Goal: Task Accomplishment & Management: Use online tool/utility

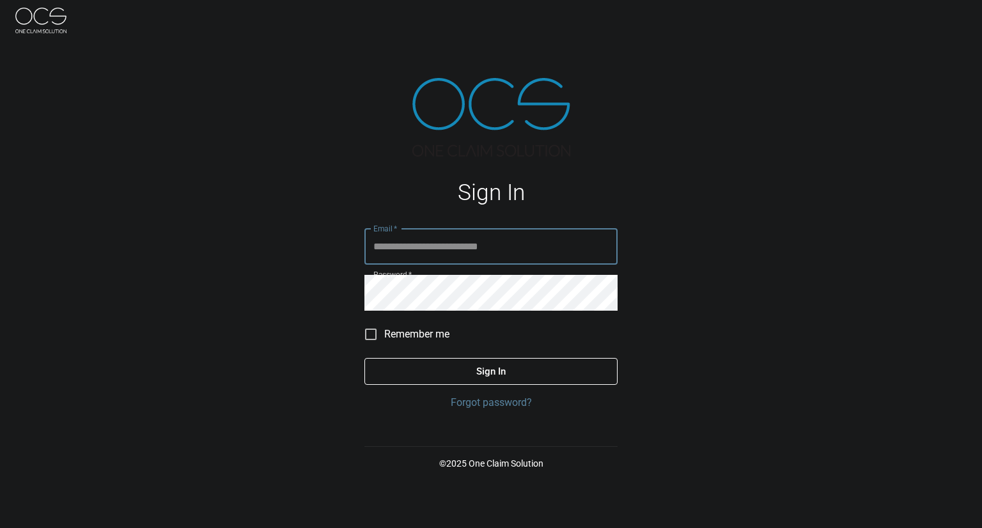
type input "**********"
click at [504, 367] on button "Sign In" at bounding box center [490, 371] width 253 height 27
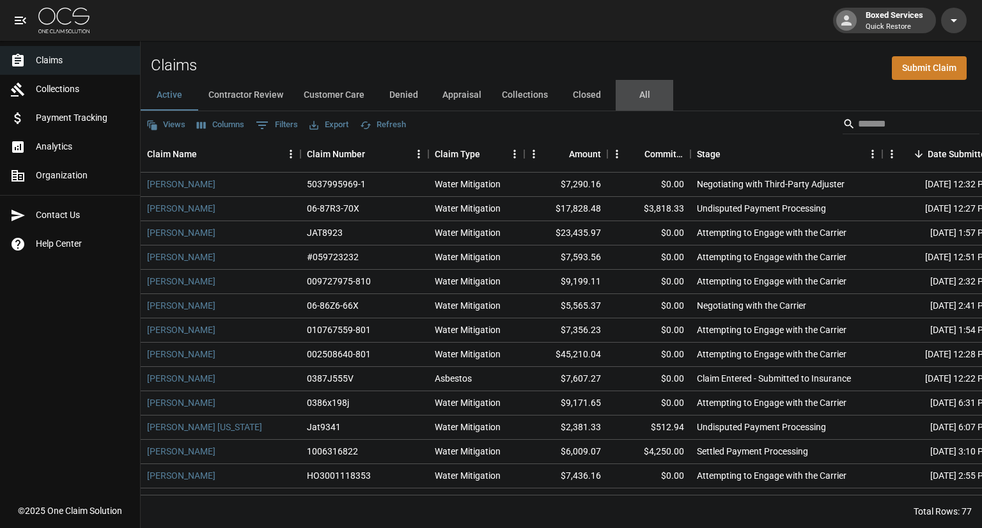
click at [646, 95] on button "All" at bounding box center [645, 95] width 58 height 31
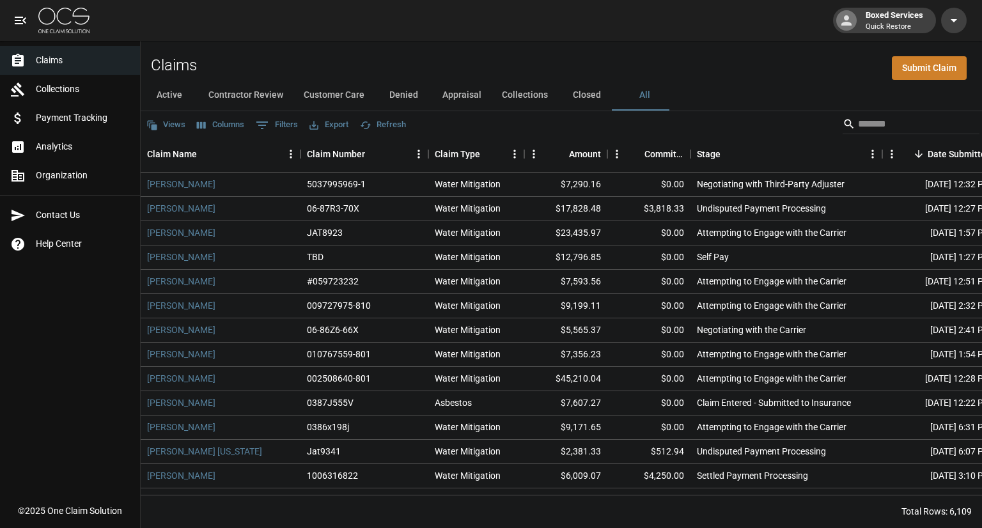
click at [212, 129] on button "Columns" at bounding box center [221, 125] width 54 height 20
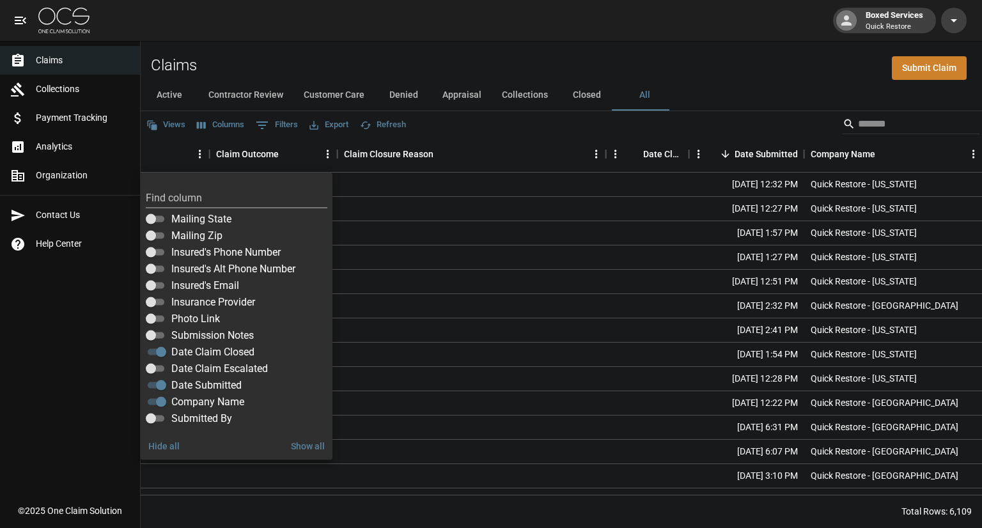
scroll to position [0, 600]
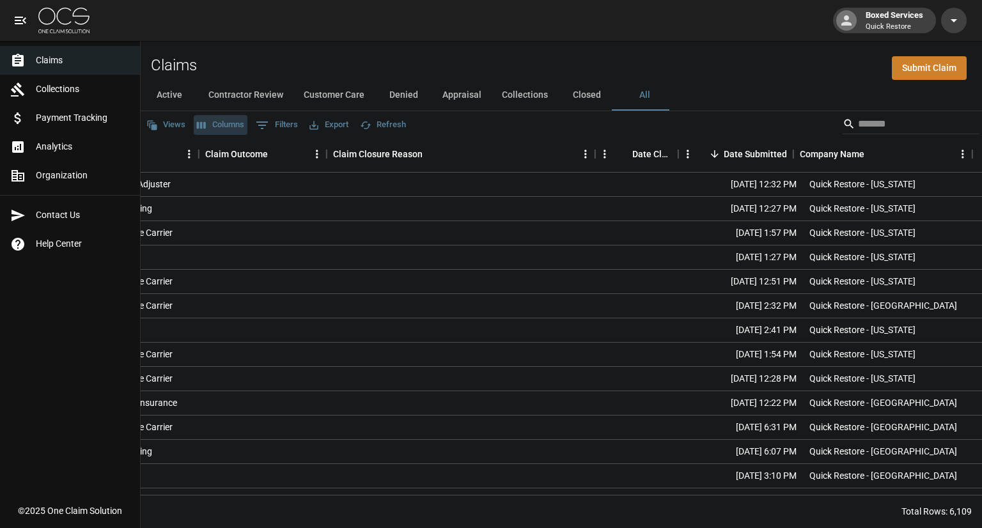
click at [219, 126] on button "Columns" at bounding box center [221, 125] width 54 height 20
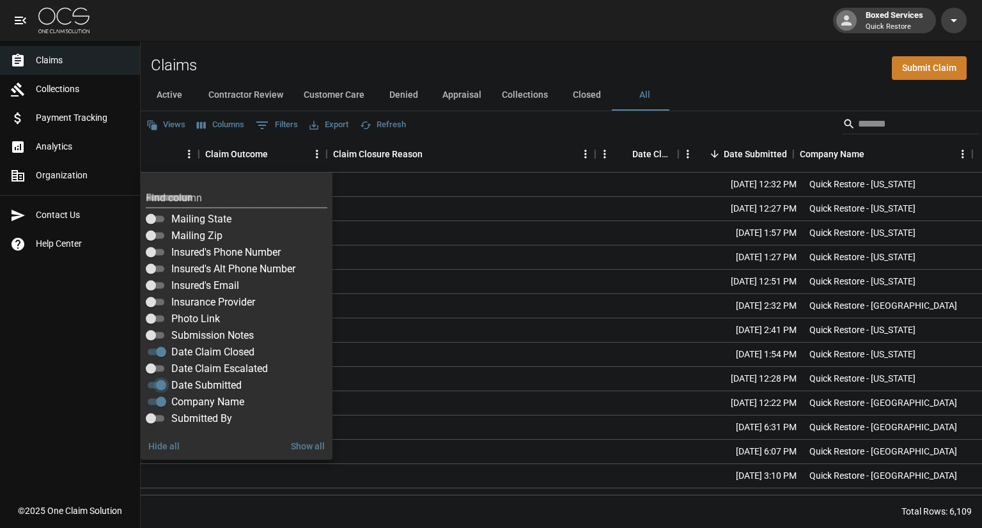
scroll to position [0, 485]
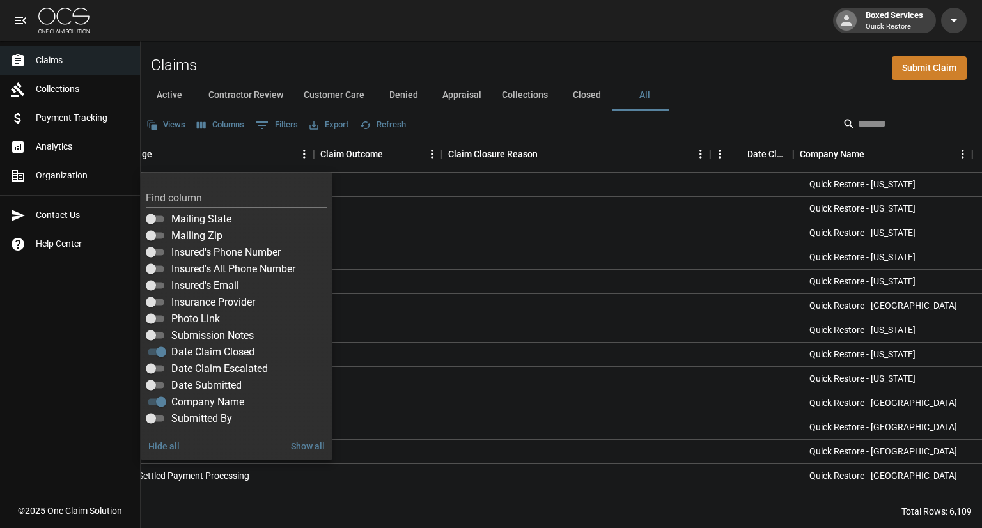
click at [646, 52] on div "Claims Submit Claim" at bounding box center [561, 60] width 841 height 39
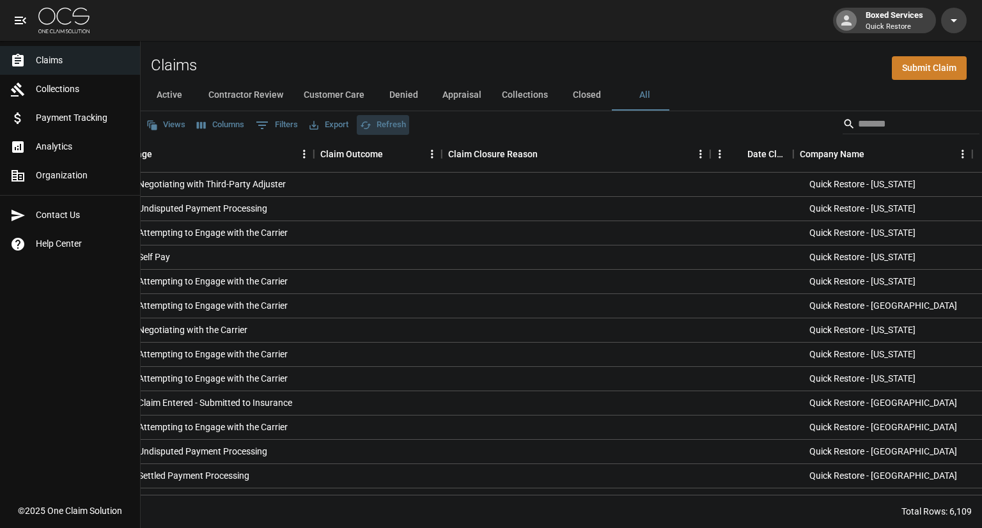
click at [376, 120] on button "Refresh" at bounding box center [383, 125] width 52 height 20
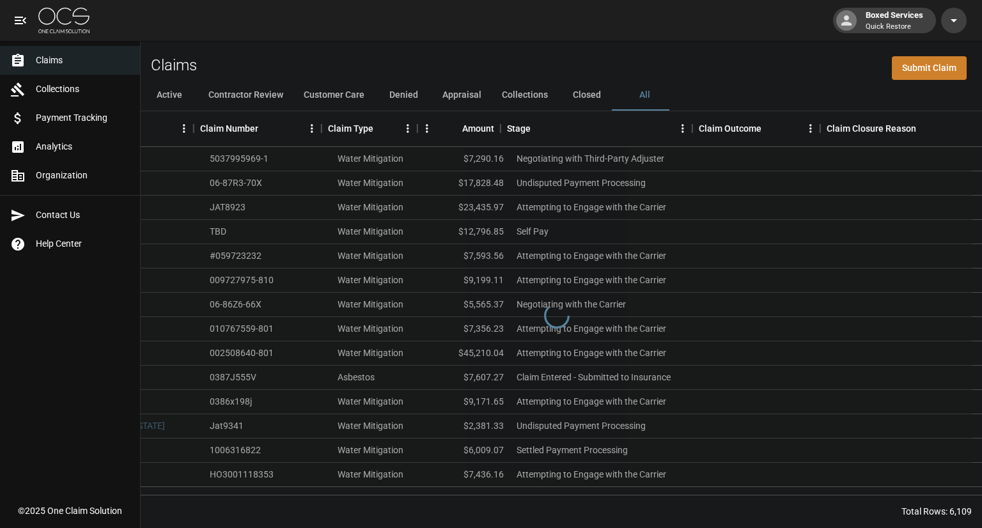
scroll to position [0, 20]
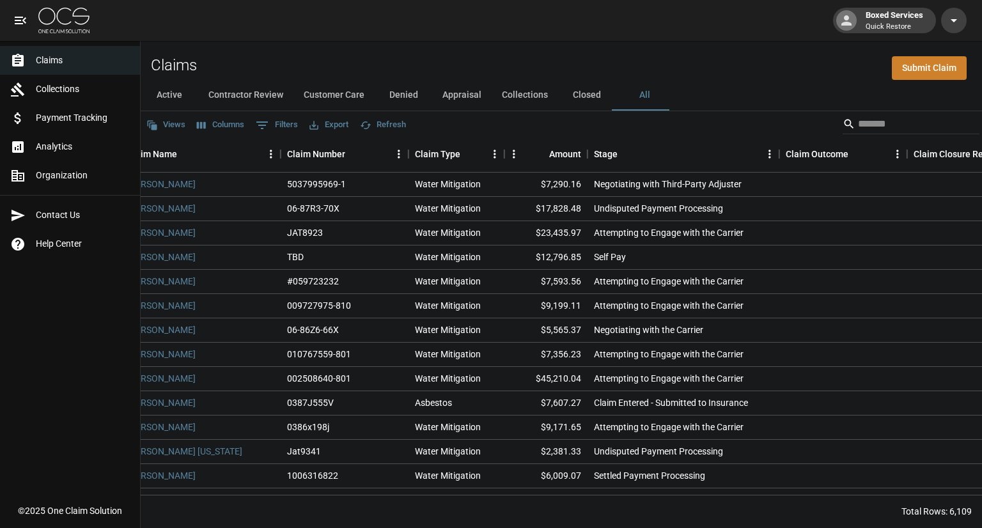
click at [321, 122] on button "Export" at bounding box center [328, 125] width 45 height 20
click at [367, 171] on li "Download as Excel" at bounding box center [359, 174] width 106 height 23
